Goal: Download file/media

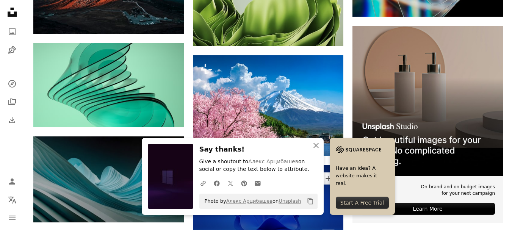
scroll to position [1894, 0]
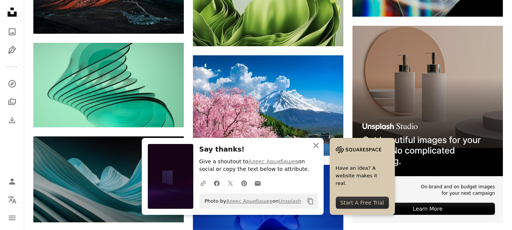
click at [321, 144] on icon "An X shape" at bounding box center [315, 145] width 9 height 9
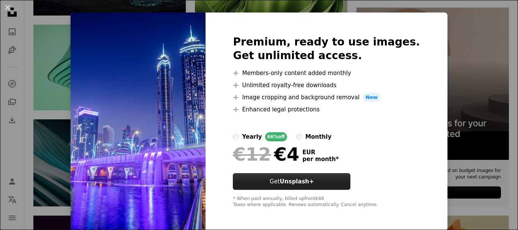
scroll to position [13, 0]
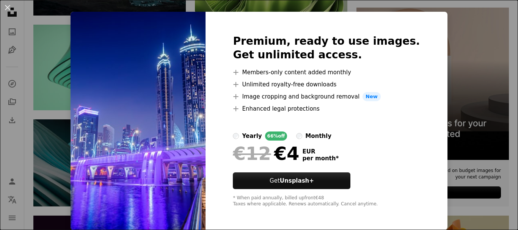
click at [483, 44] on div "An X shape Premium, ready to use images. Get unlimited access. A plus sign Memb…" at bounding box center [259, 115] width 518 height 230
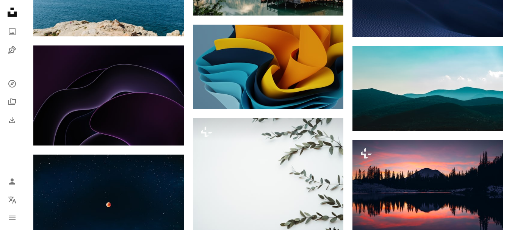
scroll to position [7161, 0]
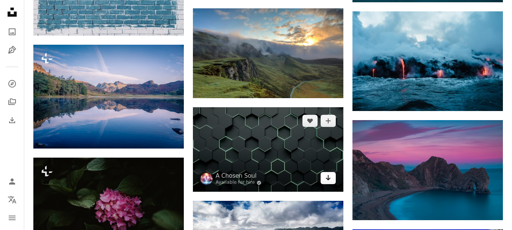
click at [332, 172] on link "Arrow pointing down" at bounding box center [328, 178] width 15 height 12
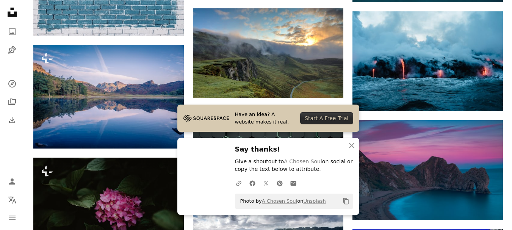
scroll to position [7502, 0]
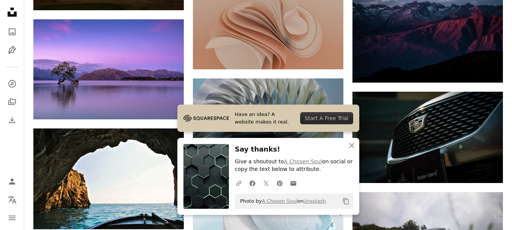
drag, startPoint x: 499, startPoint y: 98, endPoint x: 487, endPoint y: 102, distance: 12.7
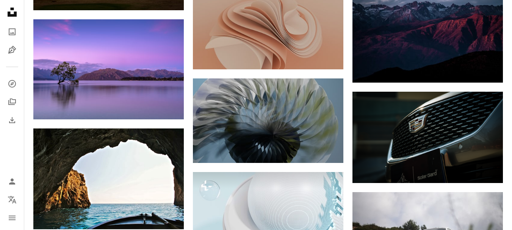
scroll to position [7615, 0]
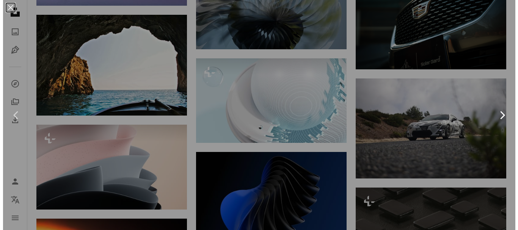
scroll to position [8146, 0]
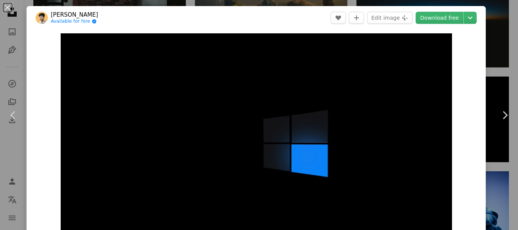
click at [471, 19] on header "[PERSON_NAME] Available for hire A checkmark inside of a circle A heart A plus …" at bounding box center [256, 17] width 459 height 23
click at [466, 19] on icon "Chevron down" at bounding box center [470, 17] width 12 height 9
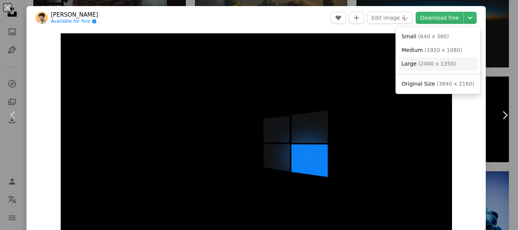
click at [437, 64] on span "( 2400 x 1350 )" at bounding box center [437, 64] width 38 height 6
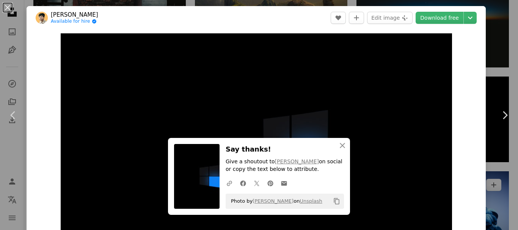
click at [276, 5] on div "An X shape Chevron left Chevron right [PERSON_NAME] Available for hire A checkm…" at bounding box center [259, 115] width 518 height 230
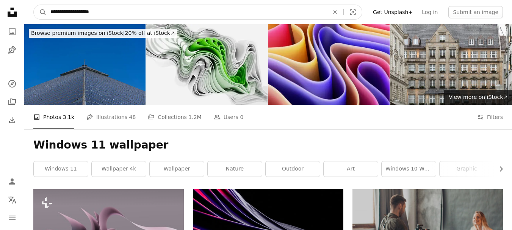
click at [163, 9] on input "**********" at bounding box center [187, 12] width 280 height 14
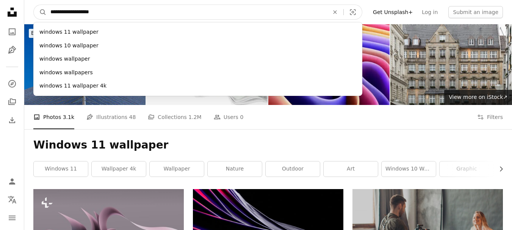
drag, startPoint x: 164, startPoint y: 11, endPoint x: 72, endPoint y: 14, distance: 91.4
click at [72, 14] on input "**********" at bounding box center [187, 12] width 280 height 14
type input "*******"
click at [34, 5] on button "A magnifying glass" at bounding box center [40, 12] width 13 height 14
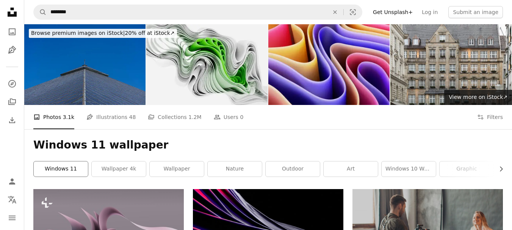
click at [63, 161] on link "windows 11" at bounding box center [61, 168] width 54 height 15
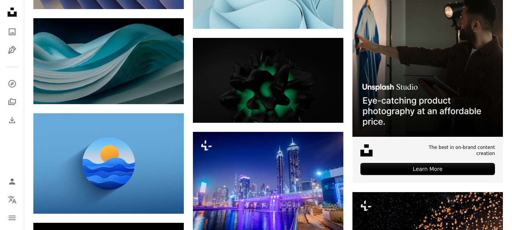
scroll to position [2008, 0]
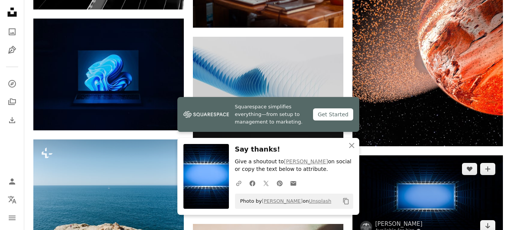
scroll to position [2311, 0]
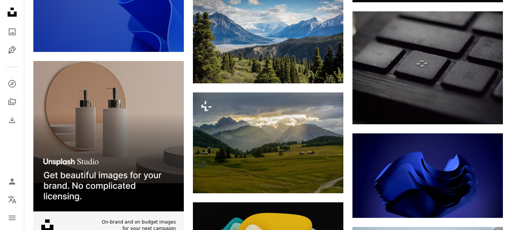
scroll to position [0, 0]
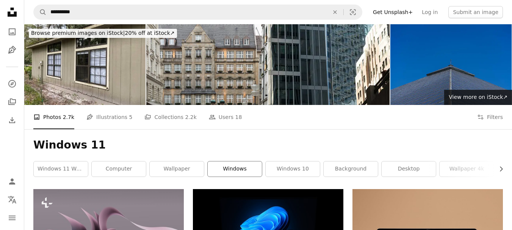
click at [234, 161] on link "windows" at bounding box center [235, 168] width 54 height 15
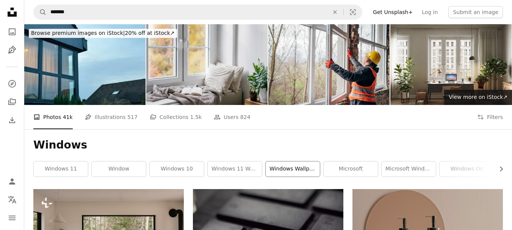
click at [277, 161] on link "windows wallpaper" at bounding box center [293, 168] width 54 height 15
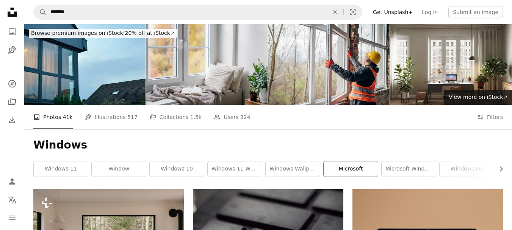
click at [363, 161] on link "microsoft" at bounding box center [351, 168] width 54 height 15
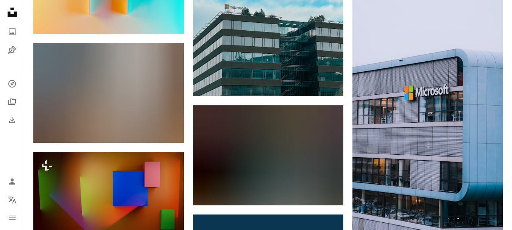
scroll to position [1970, 0]
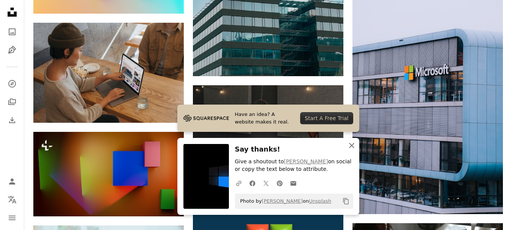
scroll to position [2084, 0]
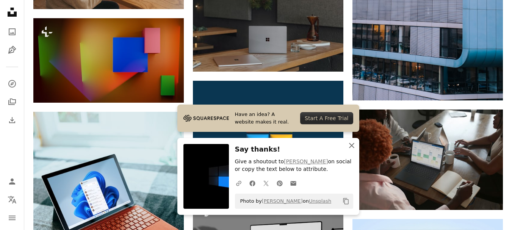
click at [349, 145] on icon "An X shape" at bounding box center [351, 145] width 9 height 9
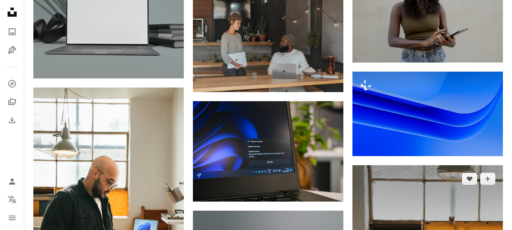
scroll to position [6668, 0]
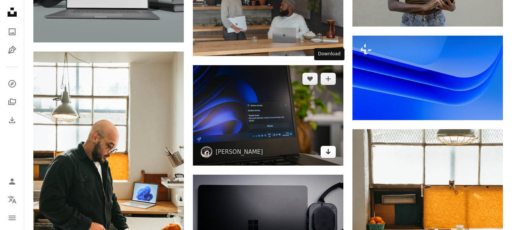
click at [332, 146] on link "Arrow pointing down" at bounding box center [328, 152] width 15 height 12
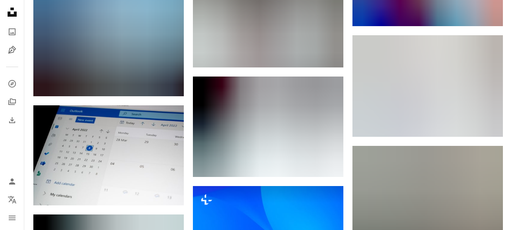
scroll to position [0, 0]
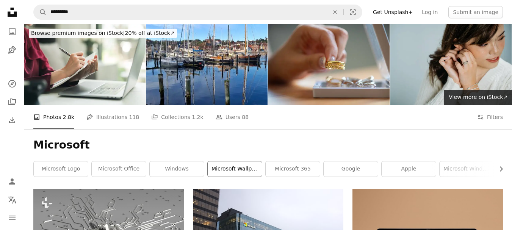
click at [222, 161] on link "microsoft wallpaper" at bounding box center [235, 168] width 54 height 15
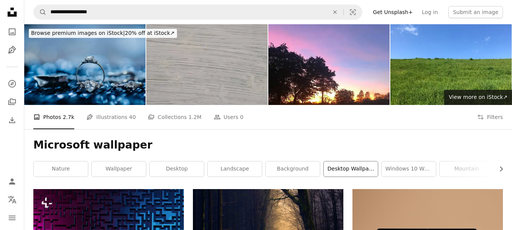
click at [346, 161] on link "desktop wallpaper" at bounding box center [351, 168] width 54 height 15
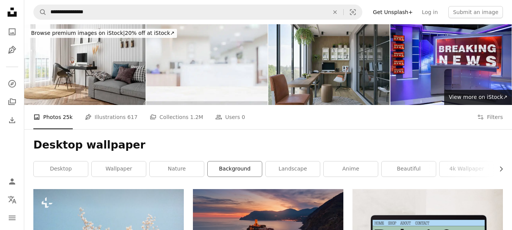
click at [229, 161] on link "background" at bounding box center [235, 168] width 54 height 15
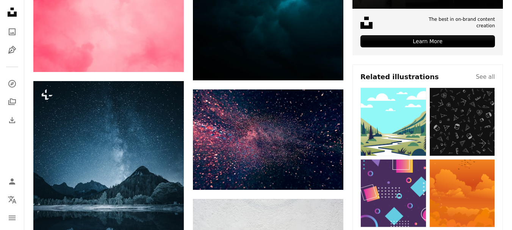
scroll to position [341, 0]
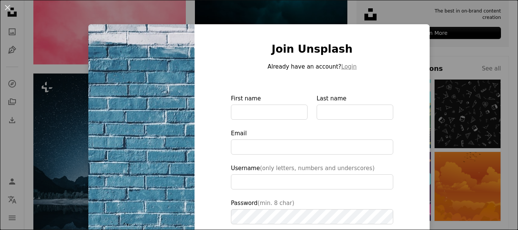
click at [449, 81] on div "An X shape Join Unsplash Already have an account? Login First name Last name Em…" at bounding box center [259, 115] width 518 height 230
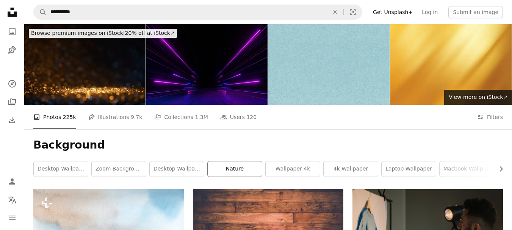
click at [251, 161] on link "nature" at bounding box center [235, 168] width 54 height 15
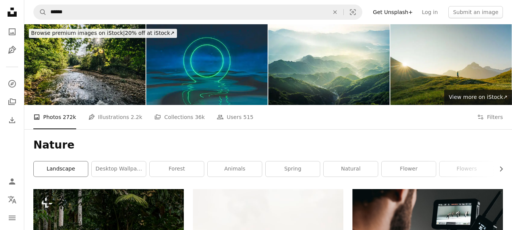
click at [69, 161] on link "landscape" at bounding box center [61, 168] width 54 height 15
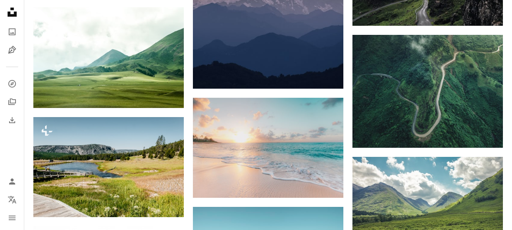
scroll to position [2198, 0]
